Goal: Task Accomplishment & Management: Manage account settings

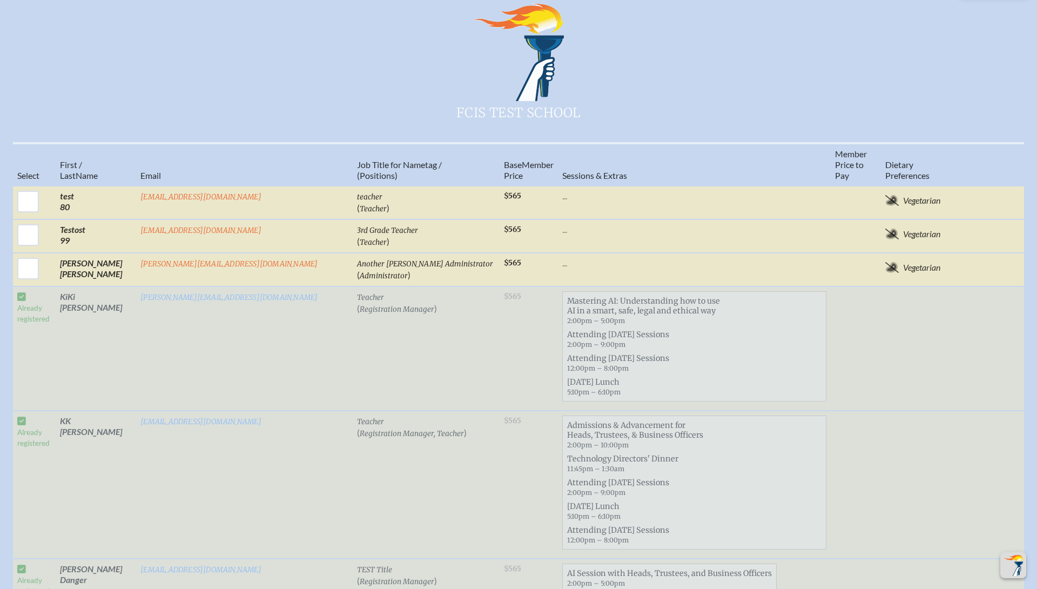
scroll to position [456, 0]
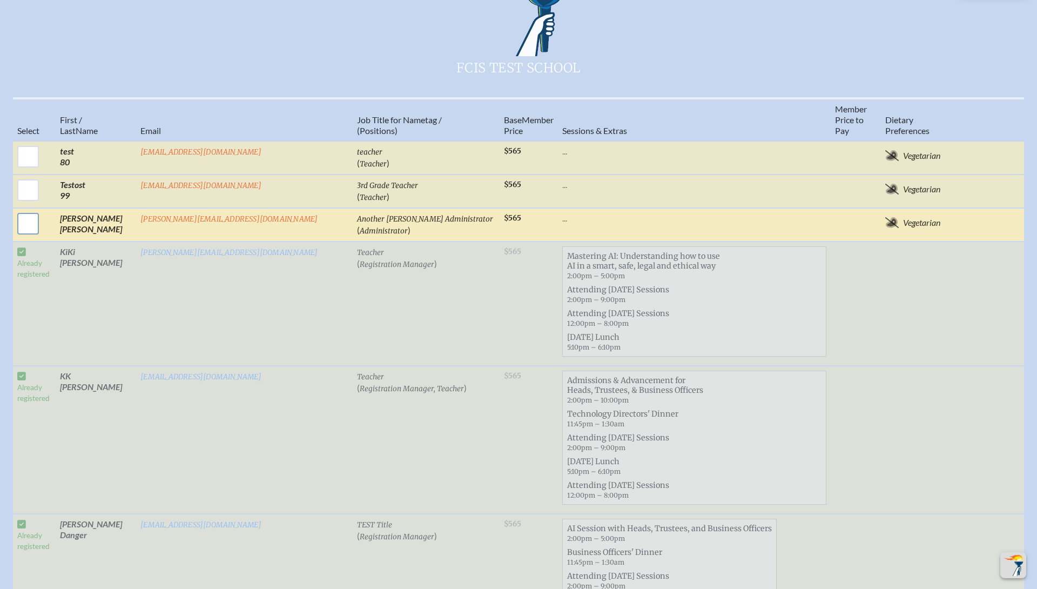
click at [42, 217] on input "checkbox" at bounding box center [28, 223] width 27 height 27
checkbox input "true"
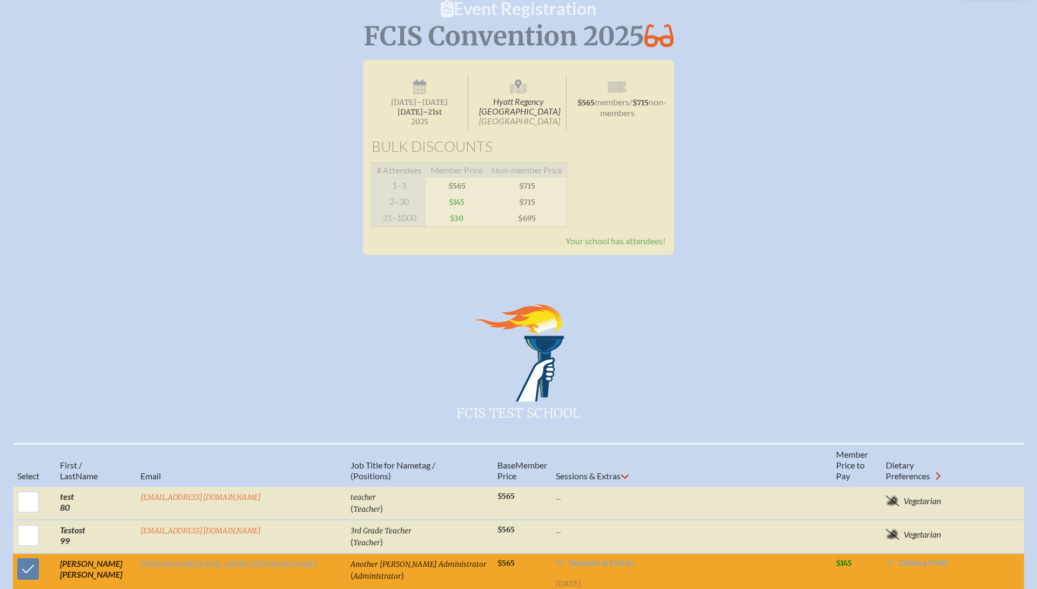
scroll to position [0, 0]
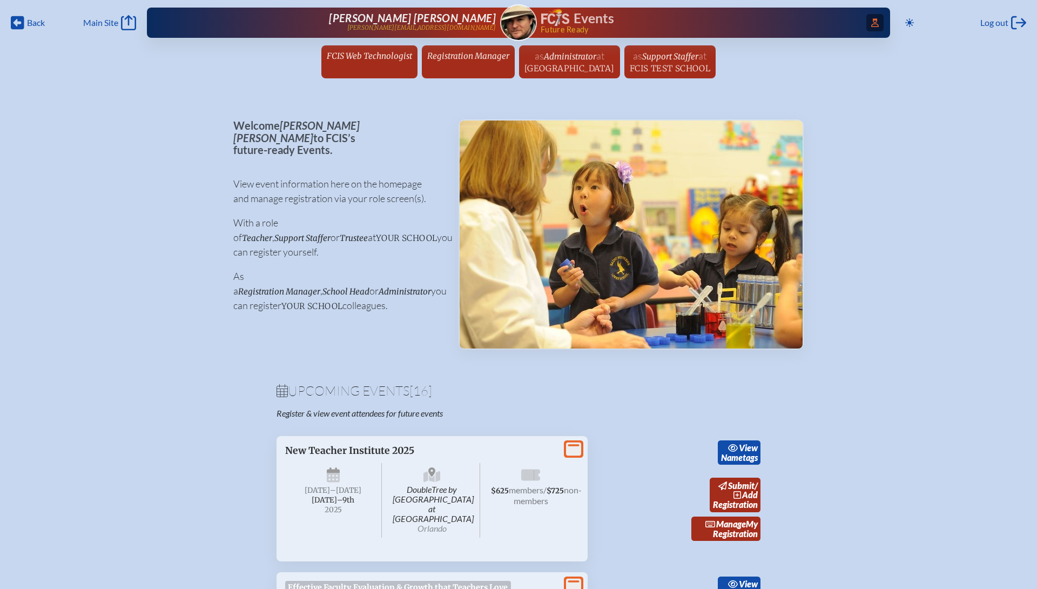
click at [874, 23] on span "Access Users..." at bounding box center [874, 22] width 17 height 17
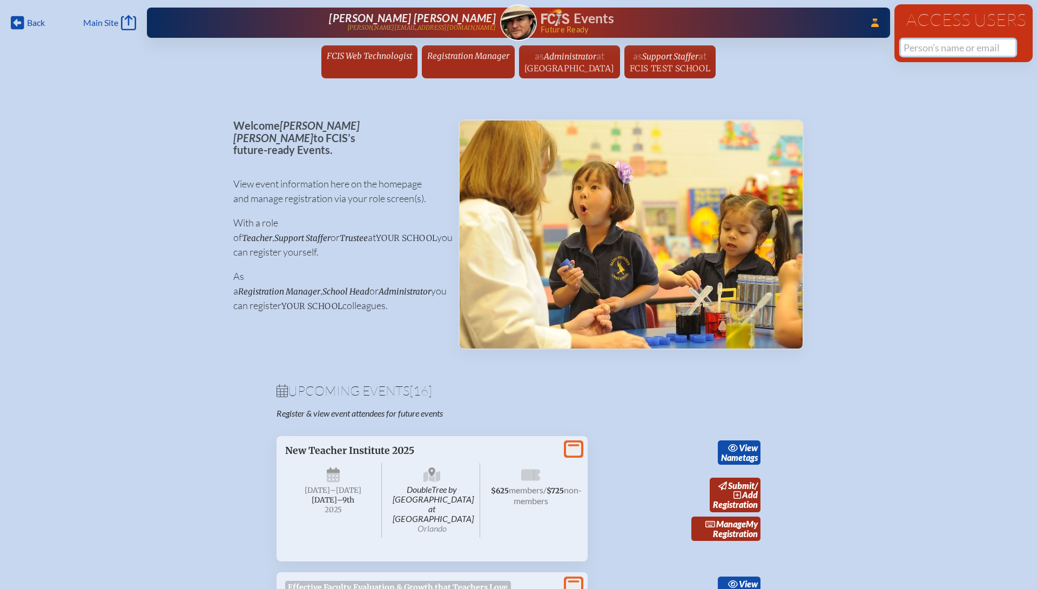
click at [921, 54] on input "text" at bounding box center [958, 47] width 114 height 16
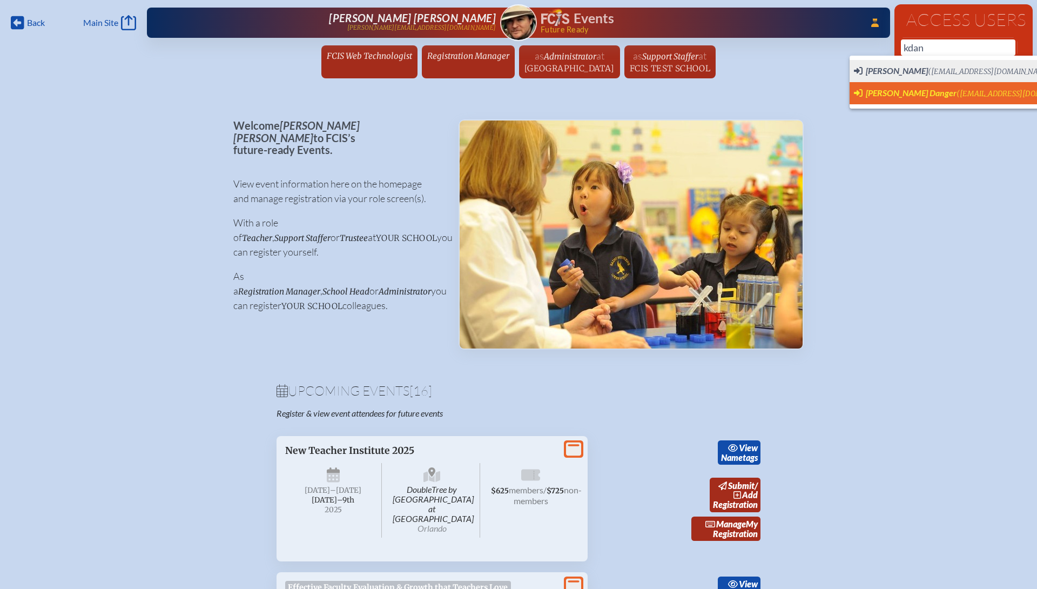
click at [900, 91] on span "[PERSON_NAME] Danger" at bounding box center [911, 92] width 91 height 10
type input "[EMAIL_ADDRESS][DOMAIN_NAME]"
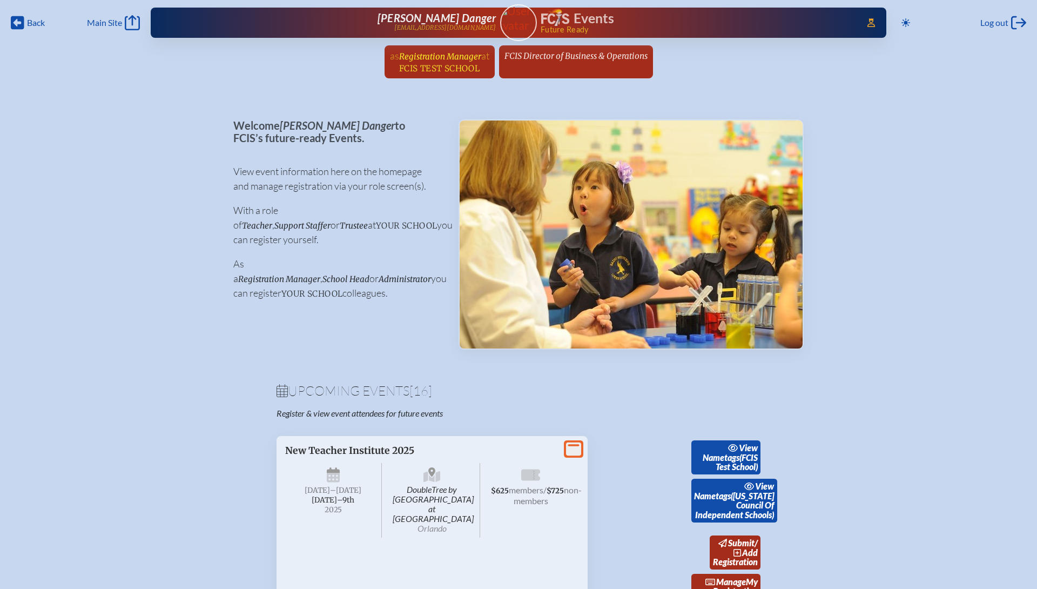
click at [445, 65] on span "FCIS Test School" at bounding box center [439, 68] width 80 height 10
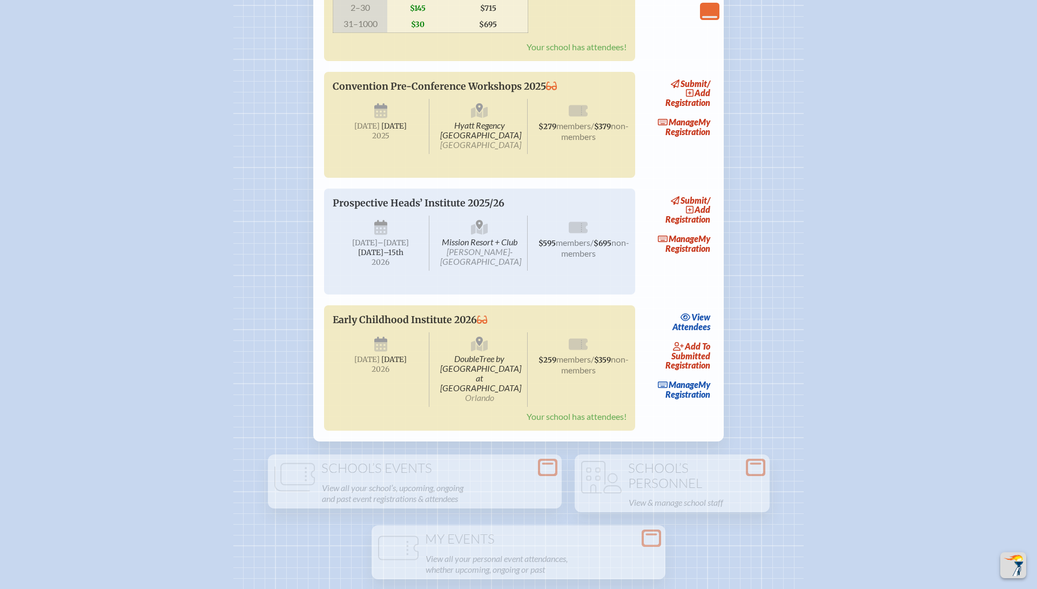
scroll to position [1644, 0]
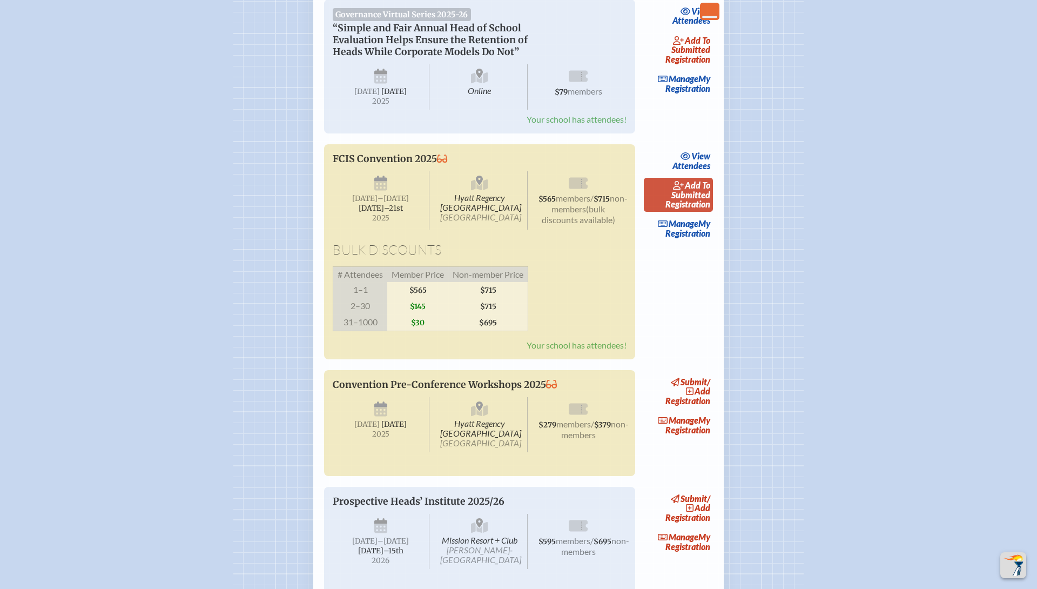
click at [694, 212] on link "add to submitted Registration" at bounding box center [678, 195] width 69 height 34
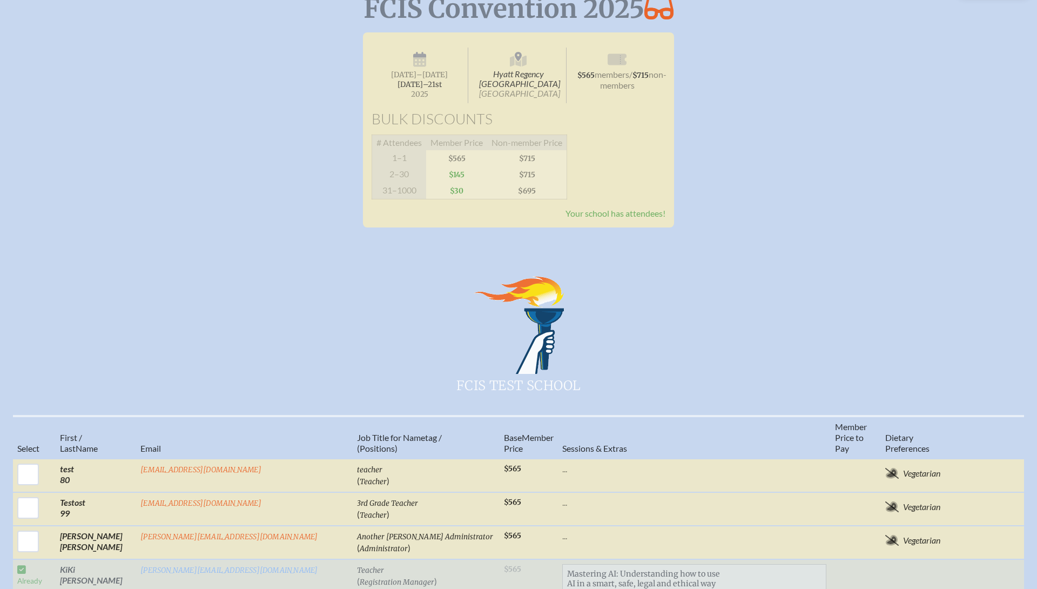
scroll to position [494, 0]
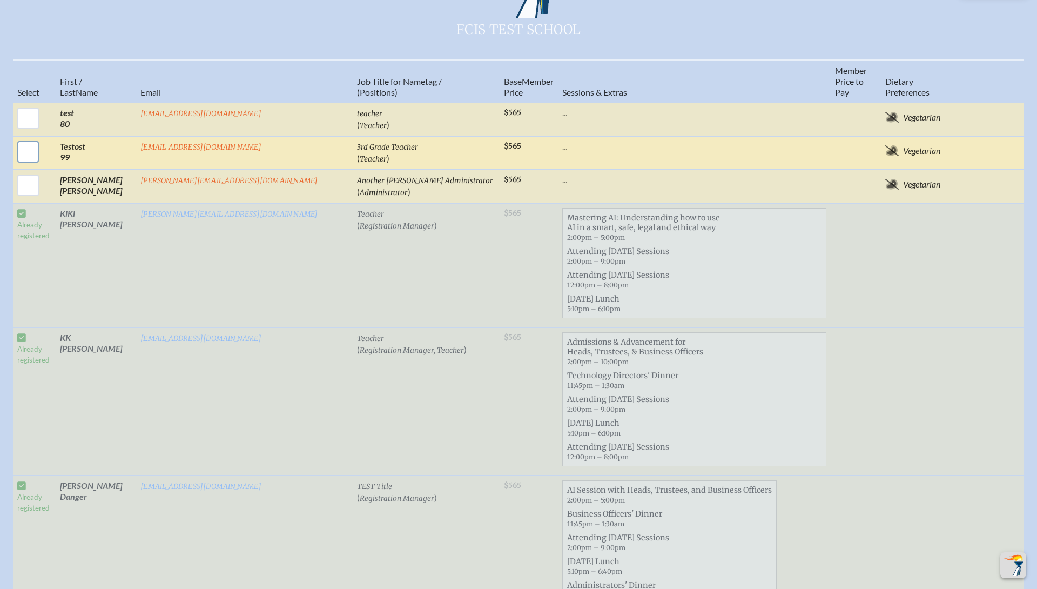
click at [42, 149] on input "checkbox" at bounding box center [28, 151] width 27 height 27
checkbox input "true"
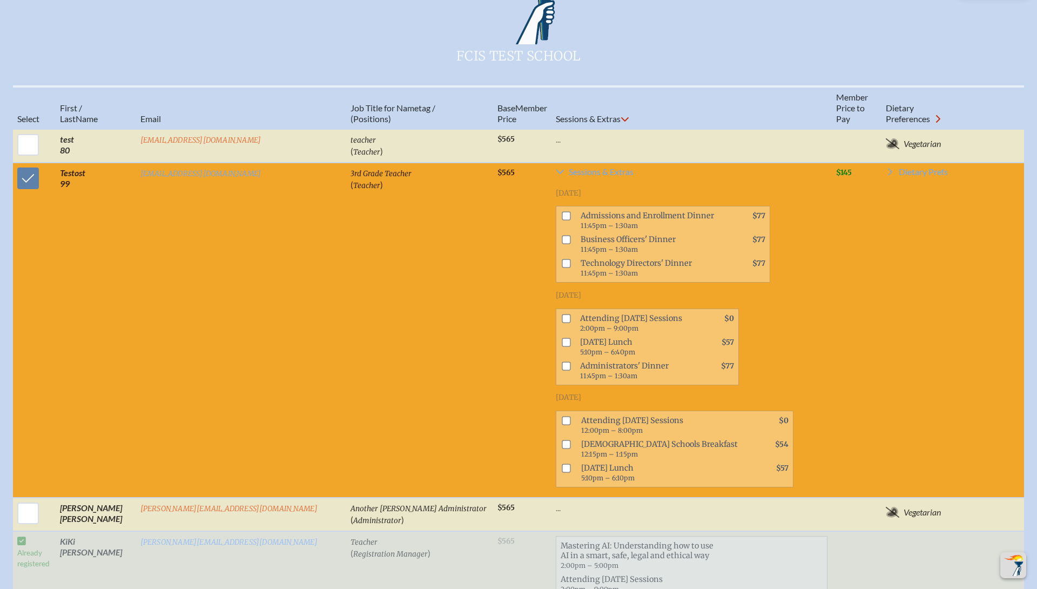
scroll to position [474, 0]
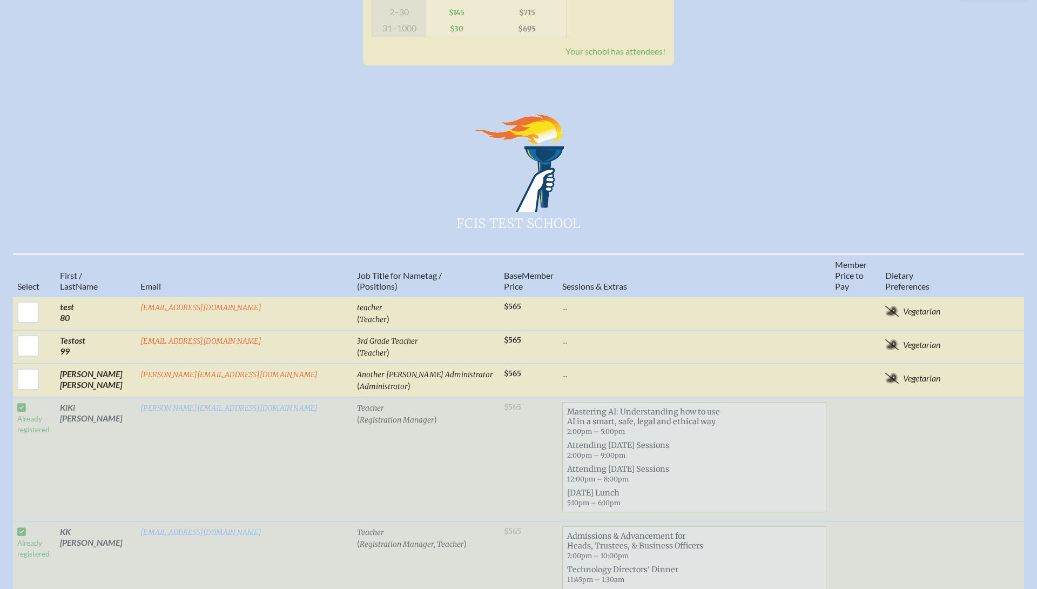
scroll to position [24, 0]
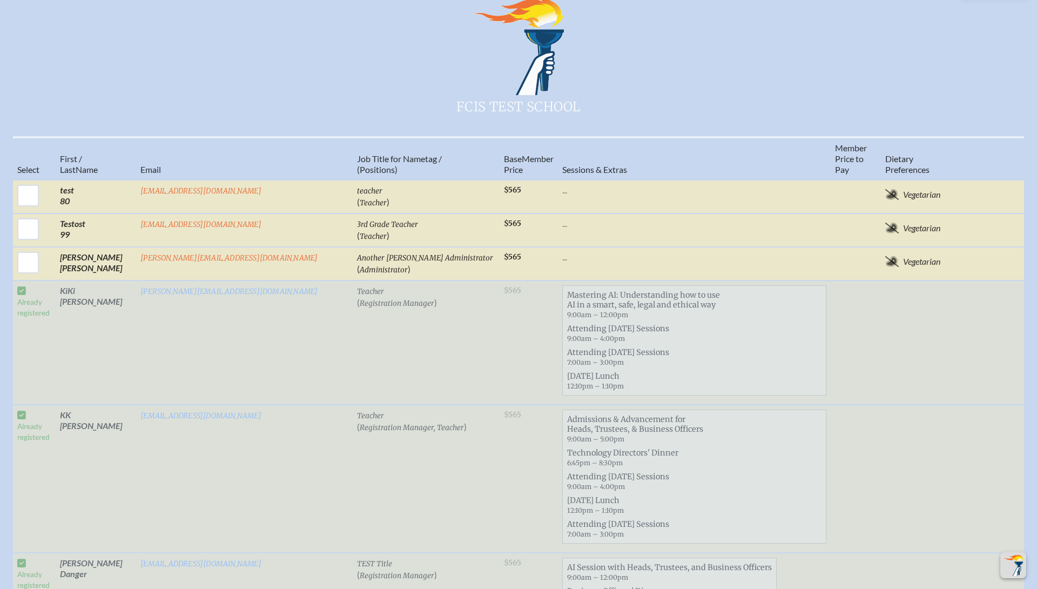
scroll to position [357, 0]
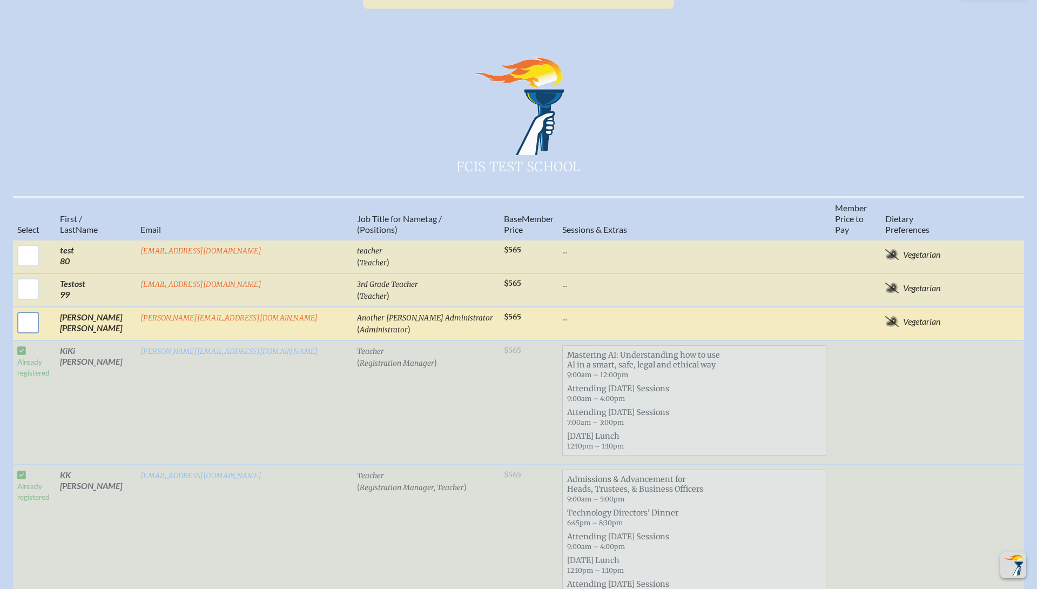
click at [42, 314] on input "checkbox" at bounding box center [28, 322] width 27 height 27
checkbox input "true"
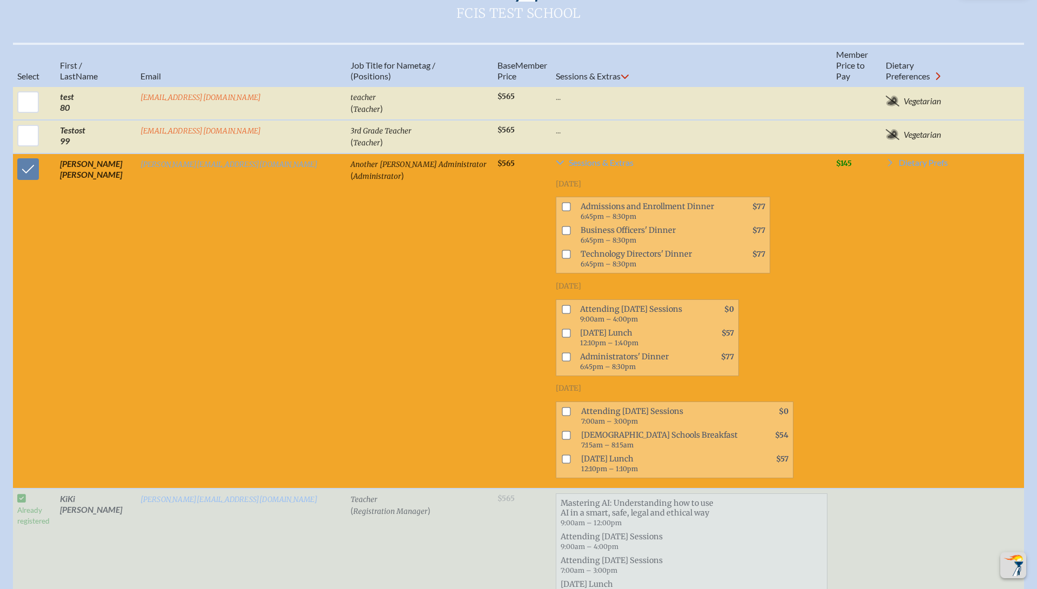
scroll to position [512, 0]
